Goal: Information Seeking & Learning: Learn about a topic

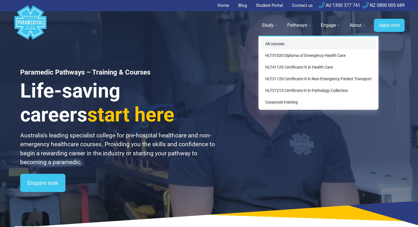
click at [274, 43] on link "All courses" at bounding box center [318, 44] width 115 height 11
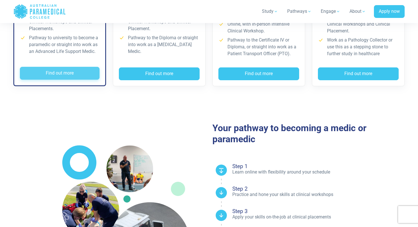
scroll to position [222, 0]
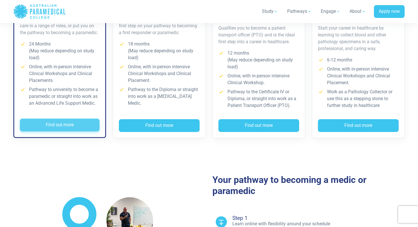
click at [67, 130] on button "Find out more" at bounding box center [60, 124] width 80 height 13
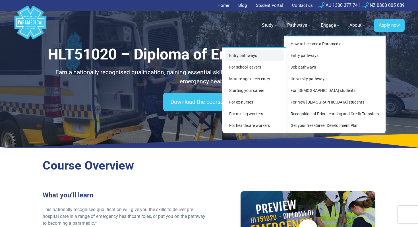
click at [258, 57] on link "Entry pathways" at bounding box center [253, 55] width 59 height 11
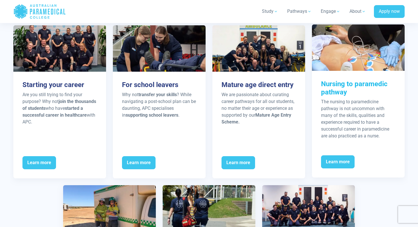
scroll to position [717, 0]
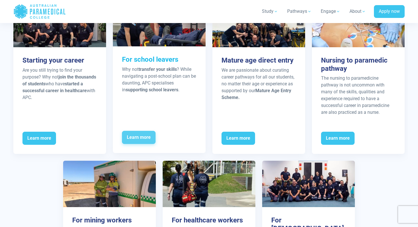
click at [151, 138] on span "Learn more" at bounding box center [139, 137] width 34 height 13
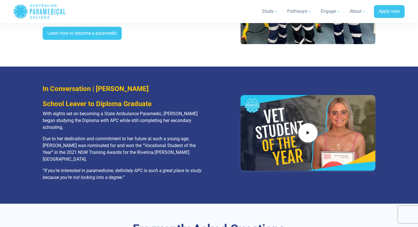
scroll to position [1007, 0]
